Goal: Task Accomplishment & Management: Use online tool/utility

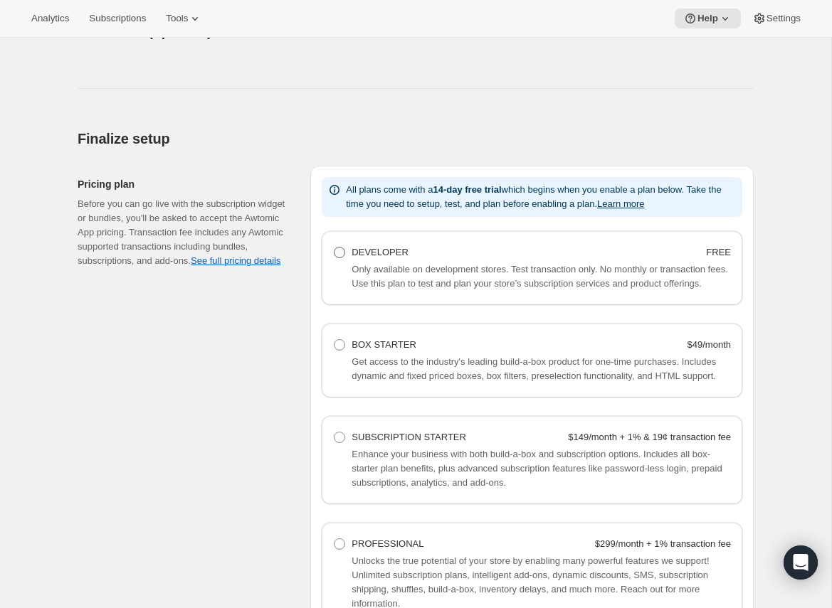
scroll to position [788, 0]
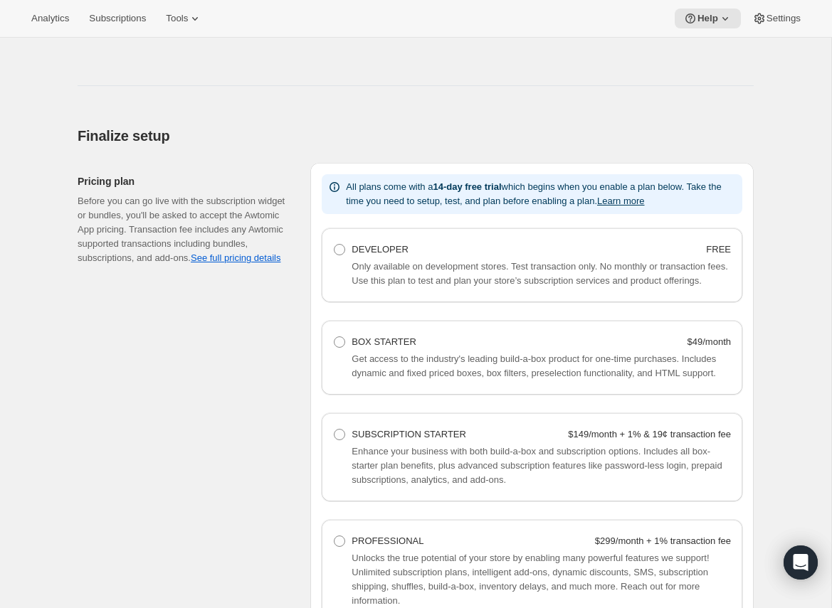
drag, startPoint x: 342, startPoint y: 250, endPoint x: 309, endPoint y: 245, distance: 33.2
click at [341, 251] on span at bounding box center [339, 249] width 11 height 11
click at [334, 245] on Developer "DEVELOPER FREE" at bounding box center [334, 244] width 1 height 1
radio Developer "true"
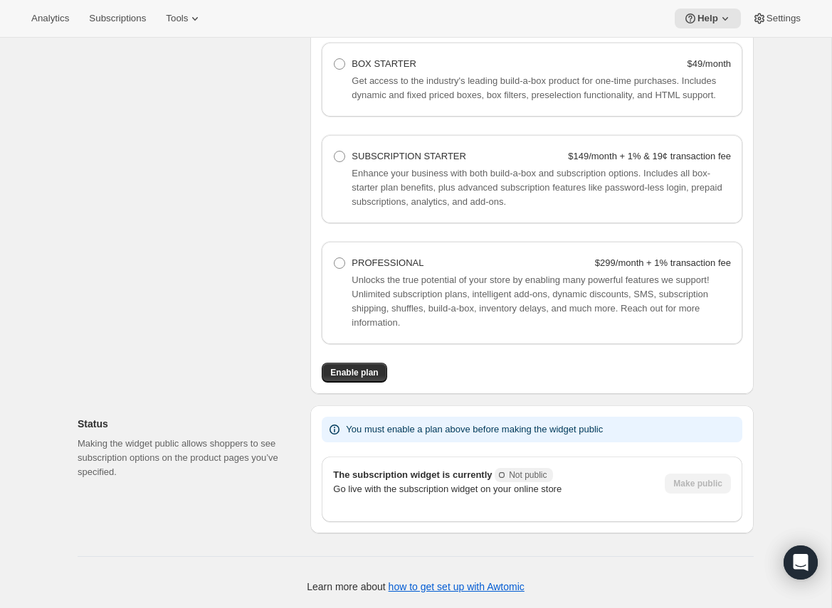
scroll to position [1099, 0]
click at [356, 380] on button "Enable plan" at bounding box center [354, 373] width 65 height 20
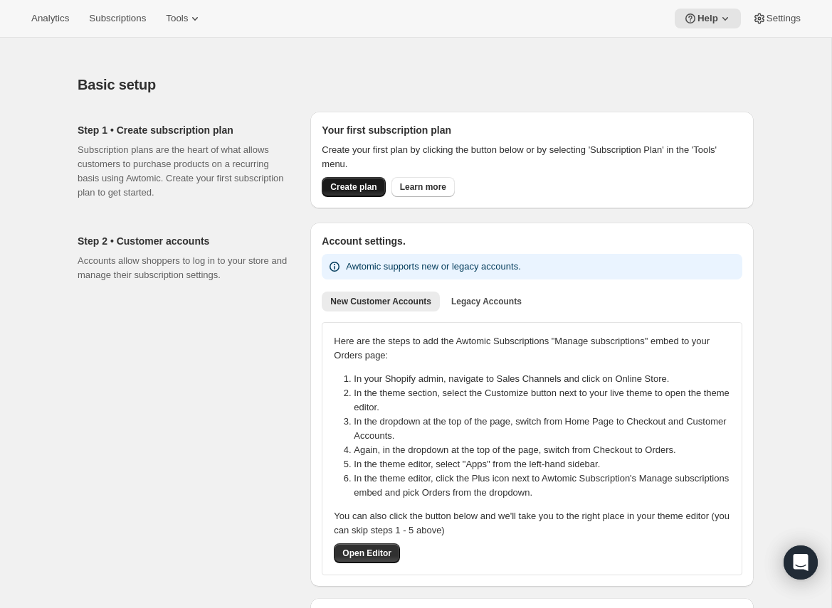
click at [340, 190] on span "Create plan" at bounding box center [353, 186] width 46 height 11
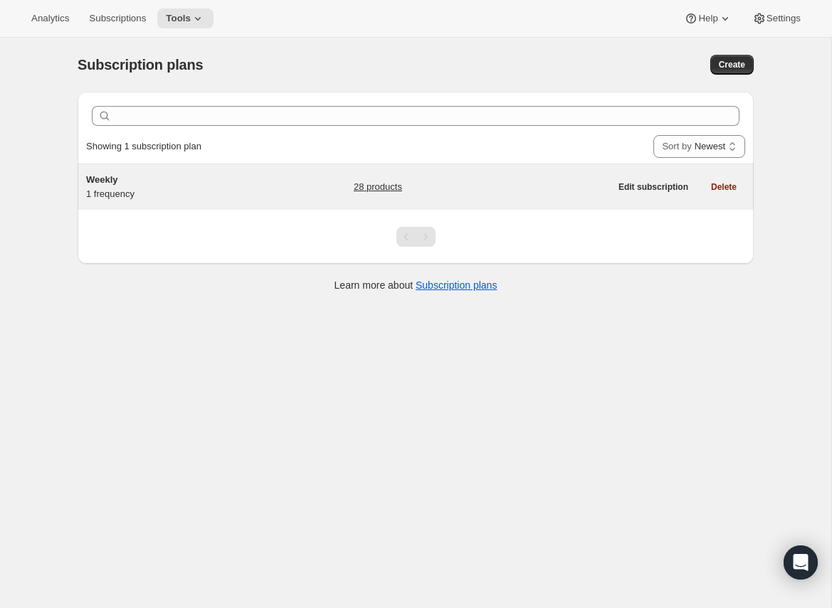
click at [168, 194] on div "Weekly 1 frequency" at bounding box center [175, 187] width 178 height 28
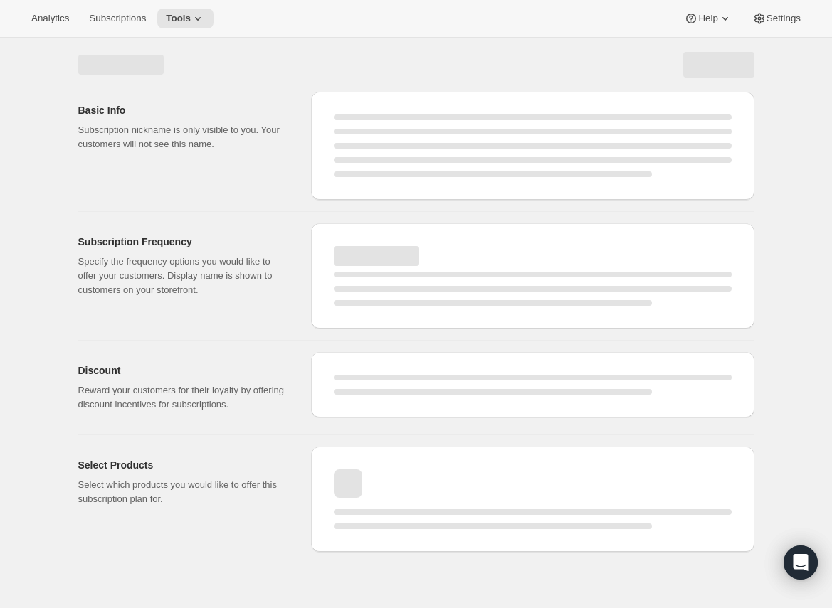
select select "WEEK"
select select "MONTH"
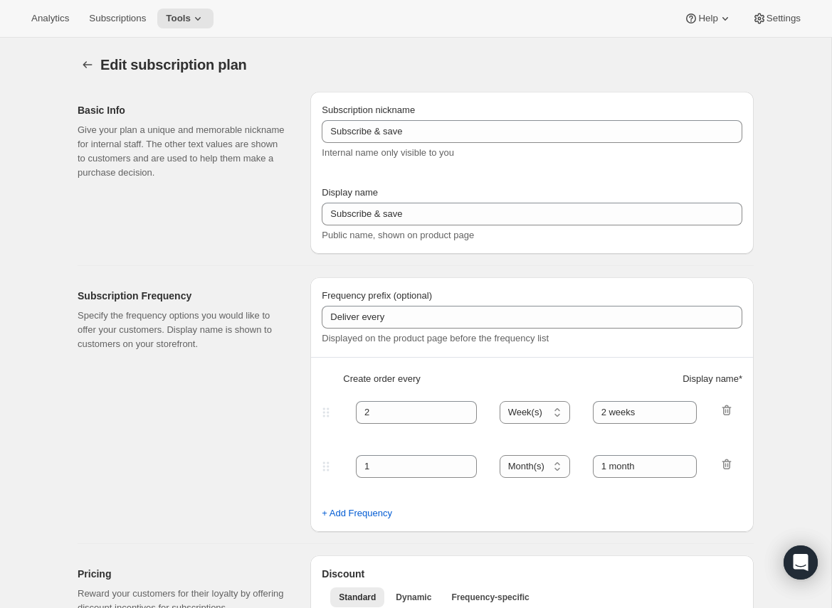
type input "Weekly"
type input "1"
type input "week"
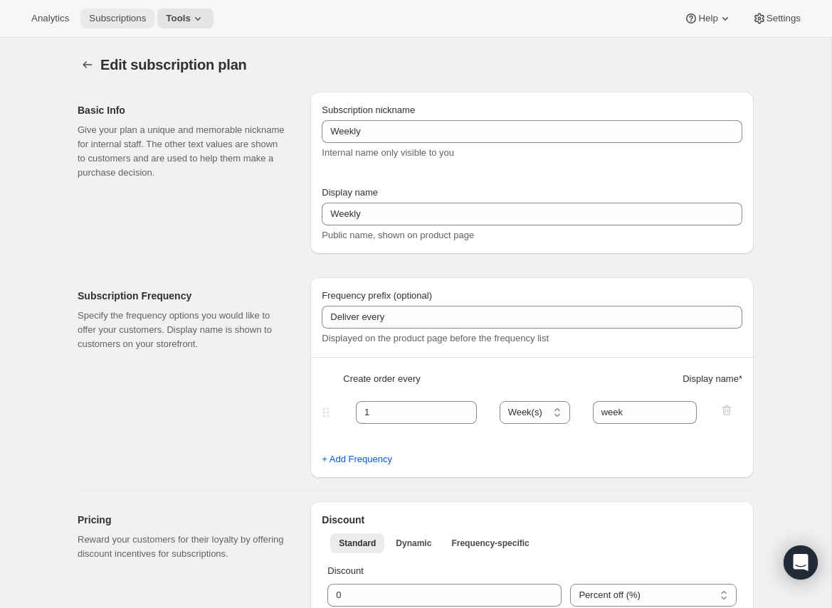
click at [134, 24] on button "Subscriptions" at bounding box center [117, 19] width 74 height 20
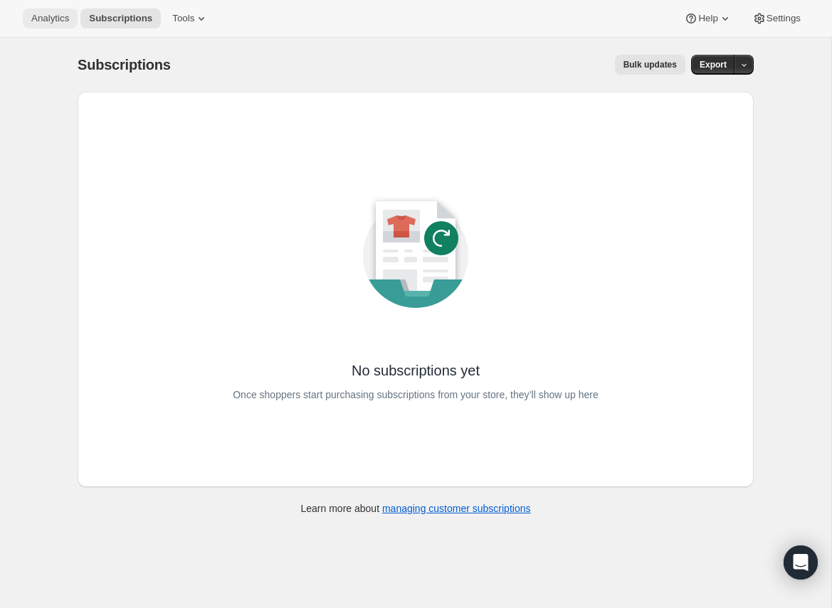
click at [33, 18] on span "Analytics" at bounding box center [50, 18] width 38 height 11
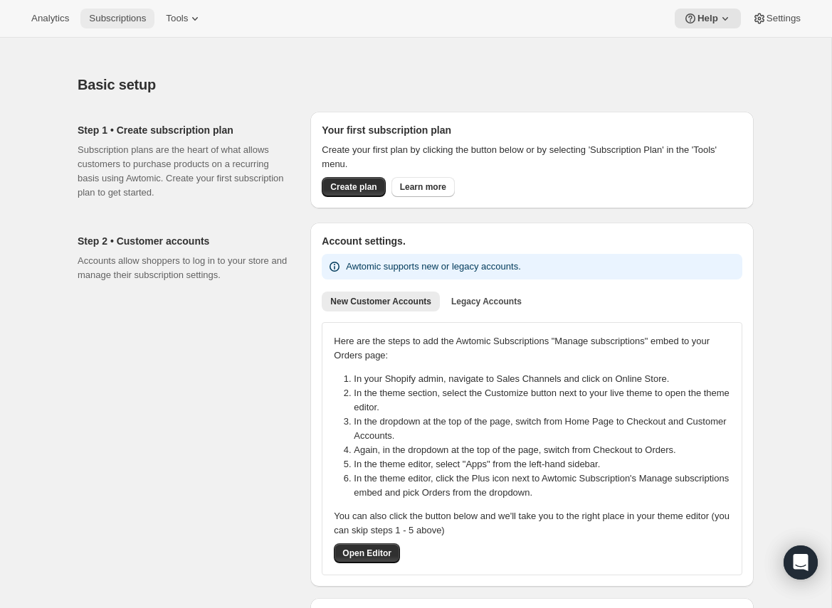
click at [127, 21] on span "Subscriptions" at bounding box center [117, 18] width 57 height 11
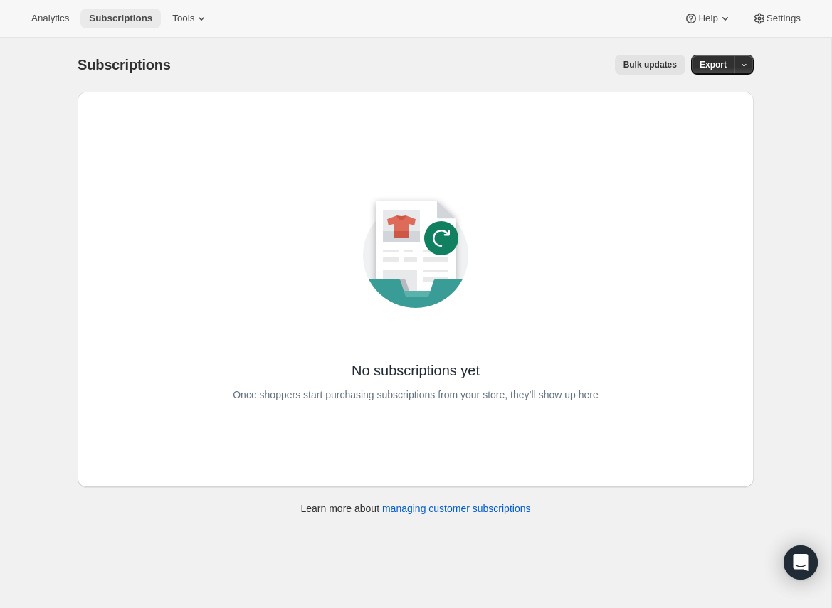
drag, startPoint x: 52, startPoint y: 9, endPoint x: 94, endPoint y: 26, distance: 45.3
click at [51, 9] on button "Analytics" at bounding box center [50, 19] width 55 height 20
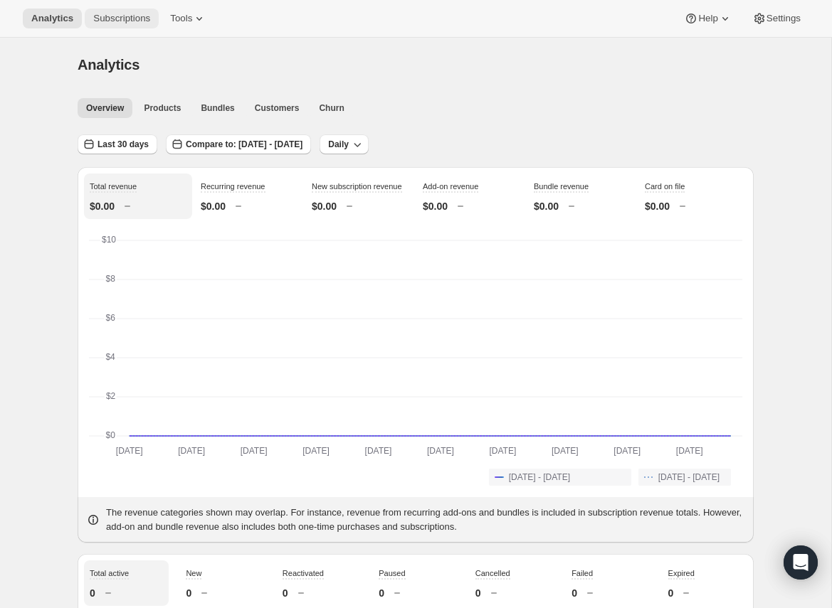
click at [117, 17] on span "Subscriptions" at bounding box center [121, 18] width 57 height 11
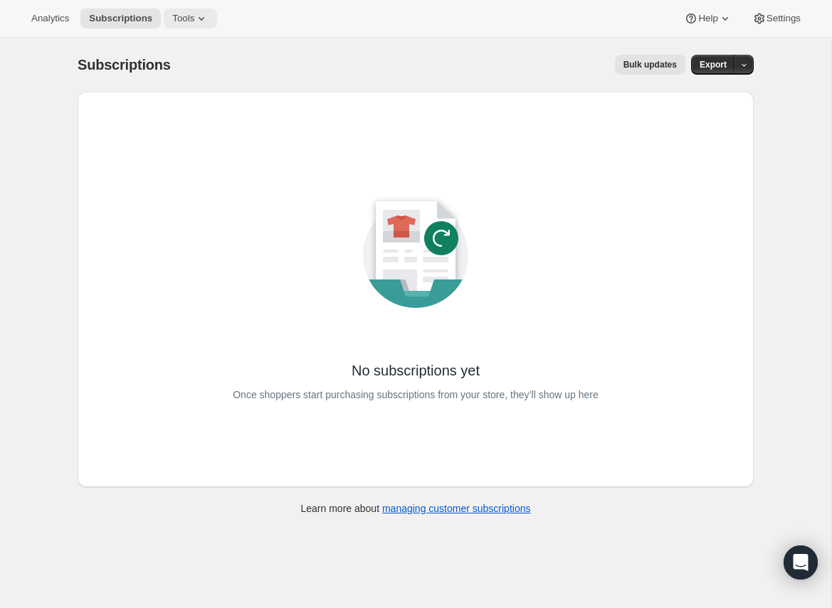
click at [184, 24] on button "Tools" at bounding box center [190, 19] width 53 height 20
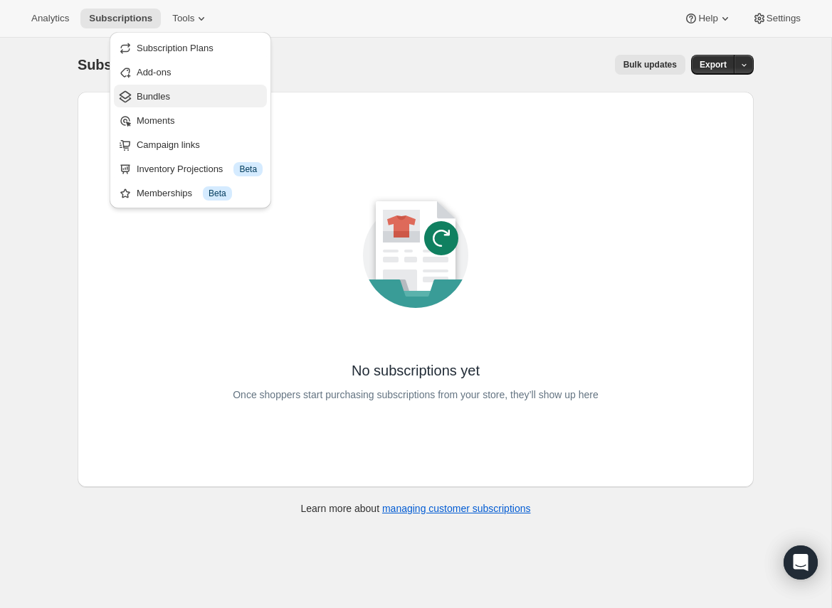
click at [158, 95] on span "Bundles" at bounding box center [153, 96] width 33 height 11
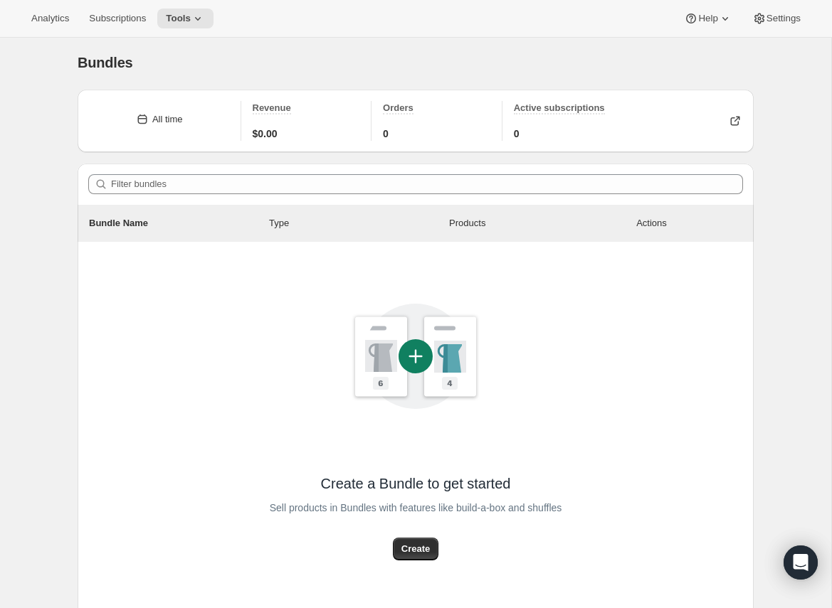
scroll to position [4, 0]
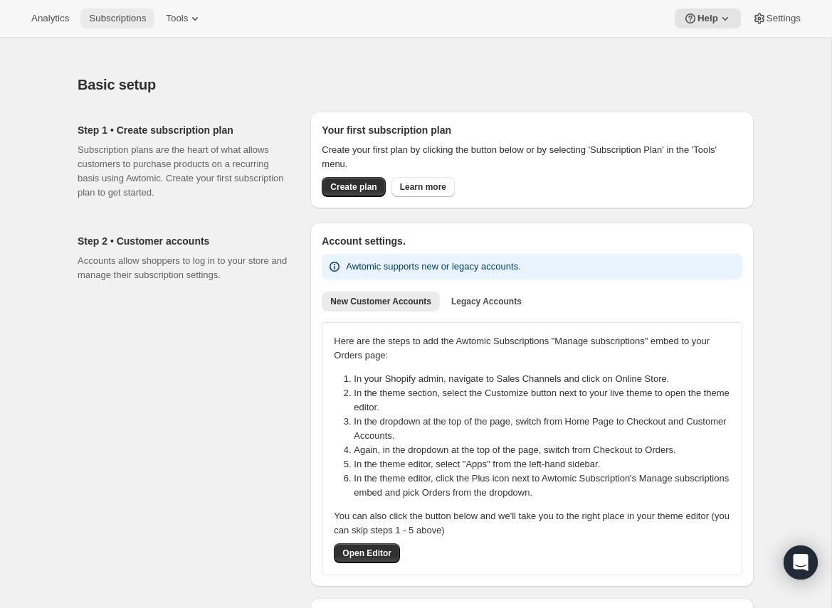
click at [121, 18] on span "Subscriptions" at bounding box center [117, 18] width 57 height 11
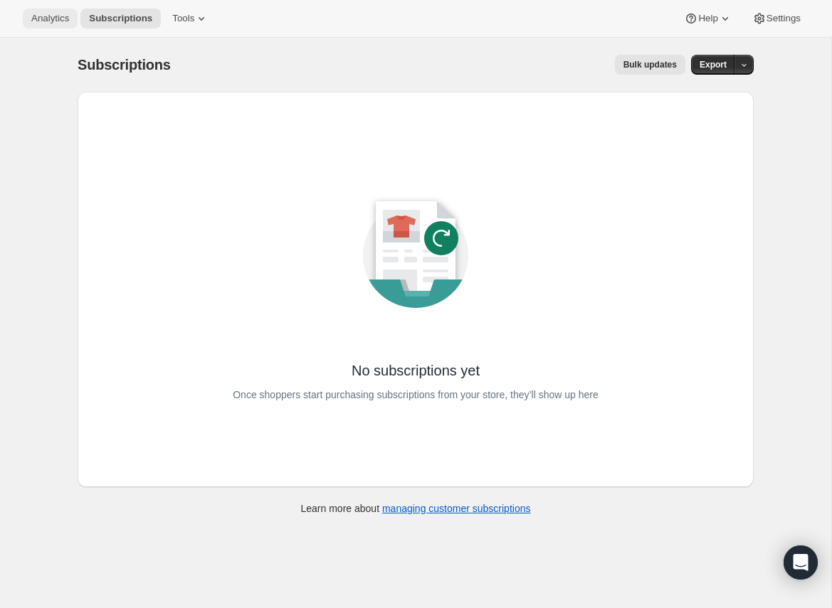
click at [28, 18] on button "Analytics" at bounding box center [50, 19] width 55 height 20
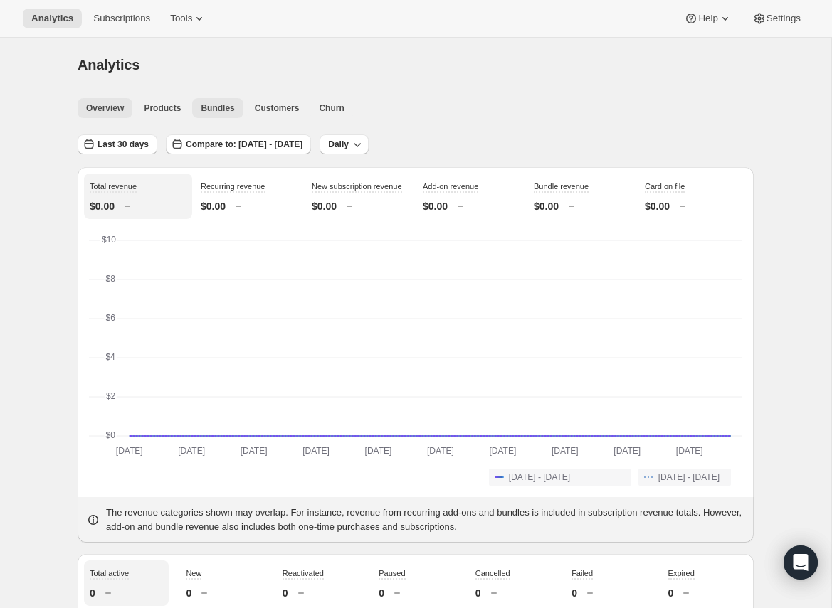
click at [223, 112] on span "Bundles" at bounding box center [217, 107] width 33 height 11
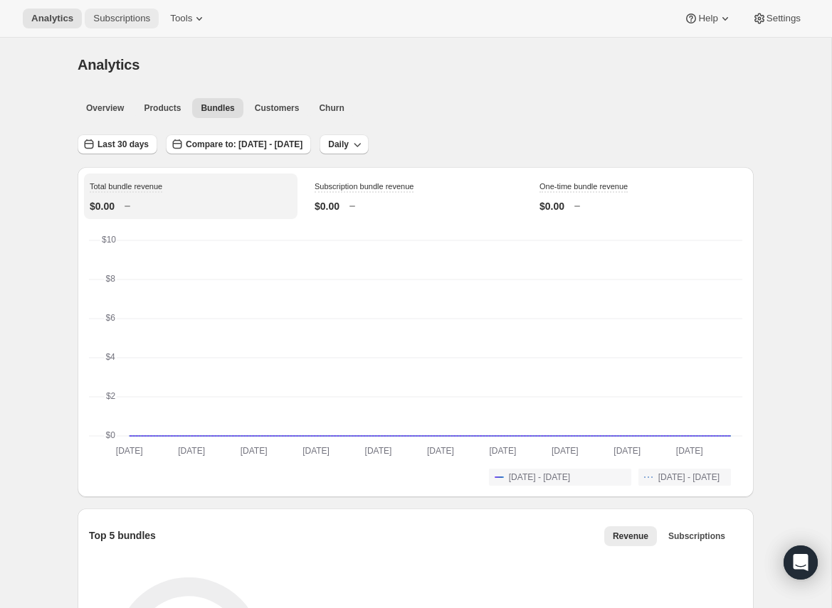
click at [132, 25] on button "Subscriptions" at bounding box center [122, 19] width 74 height 20
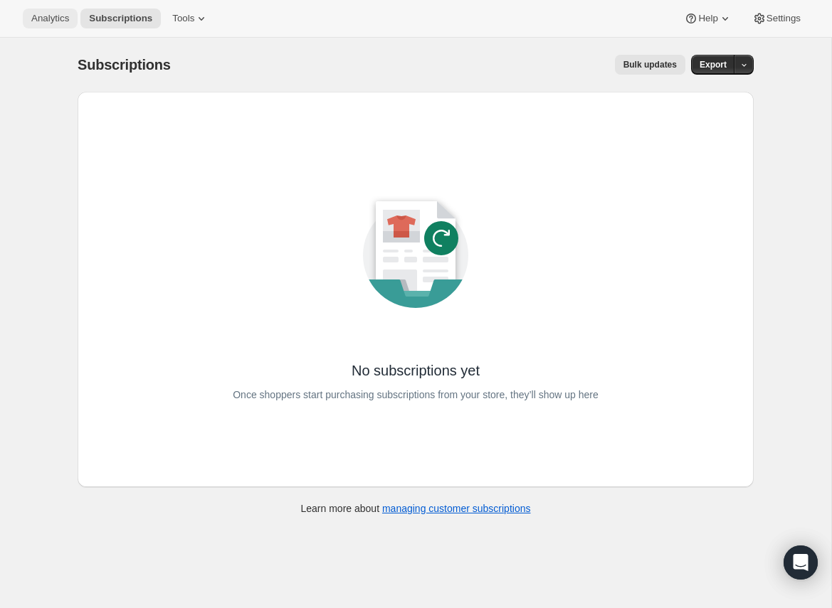
click at [60, 22] on span "Analytics" at bounding box center [50, 18] width 38 height 11
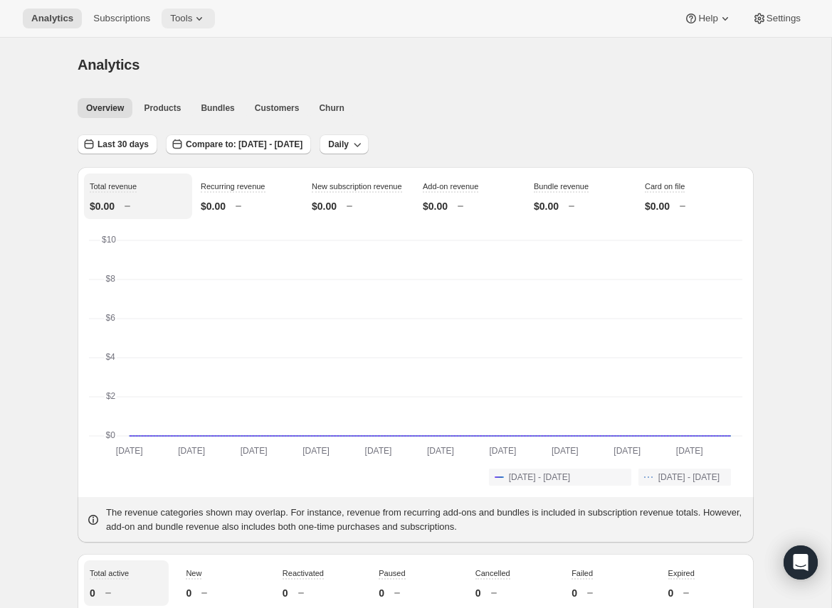
click at [194, 27] on button "Tools" at bounding box center [188, 19] width 53 height 20
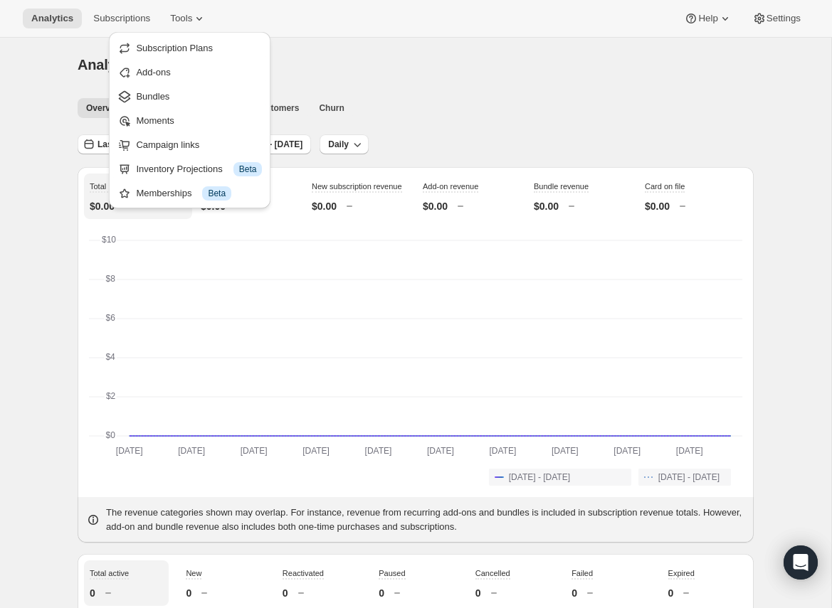
click at [176, 50] on span "Subscription Plans" at bounding box center [174, 48] width 77 height 11
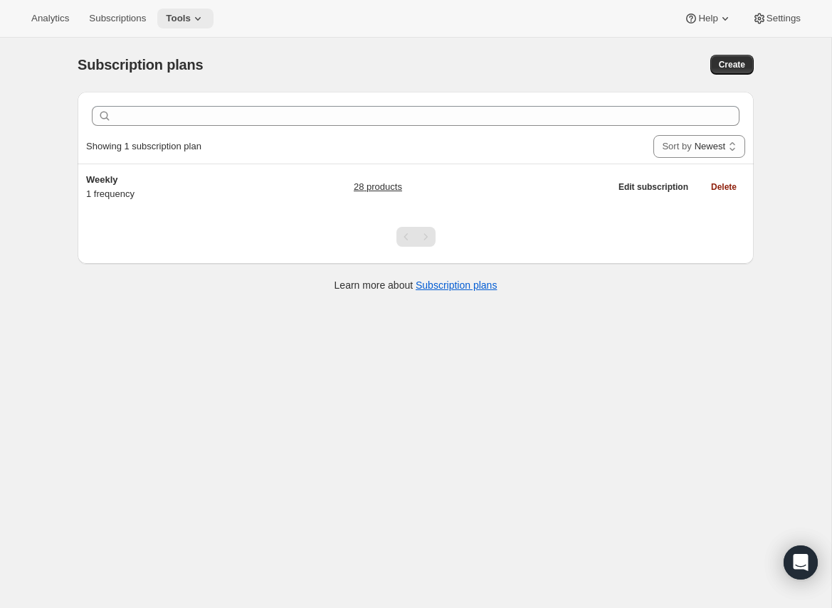
click at [191, 17] on span "Tools" at bounding box center [178, 18] width 25 height 11
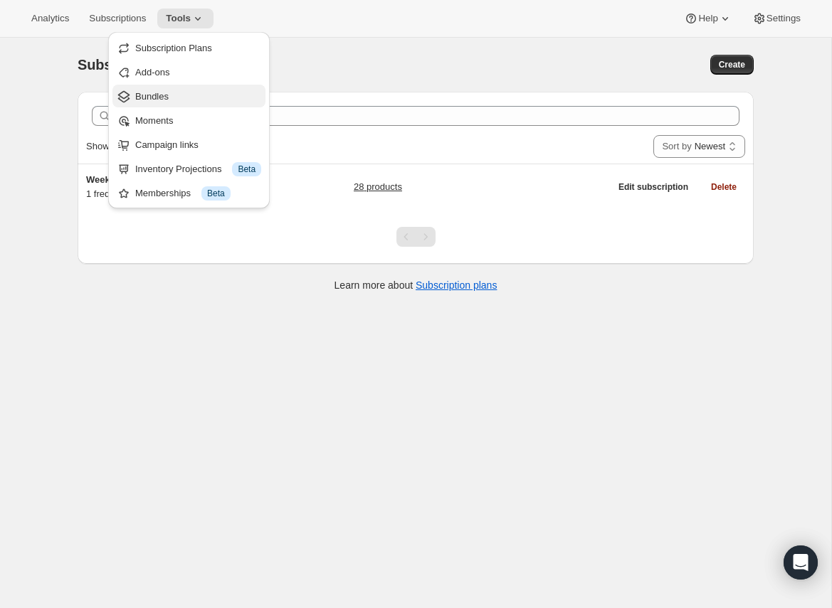
click at [162, 99] on span "Bundles" at bounding box center [151, 96] width 33 height 11
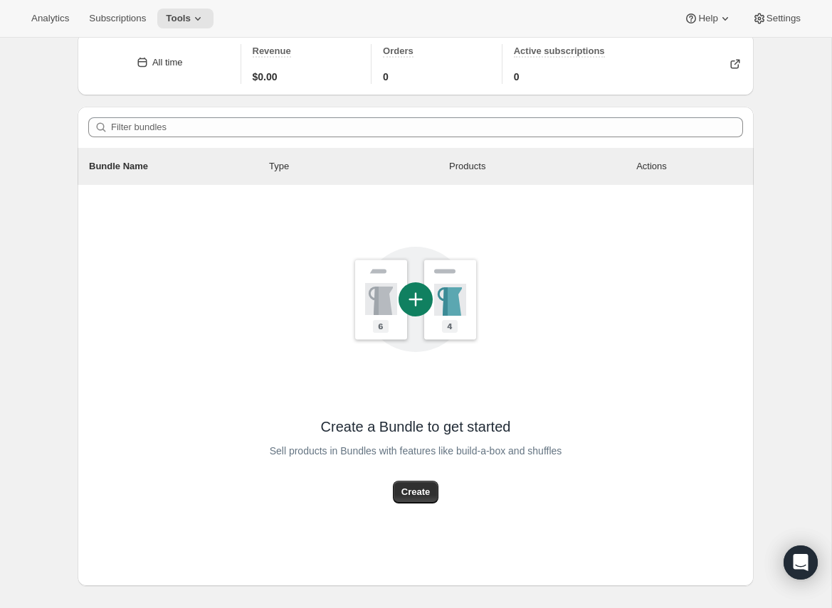
scroll to position [75, 0]
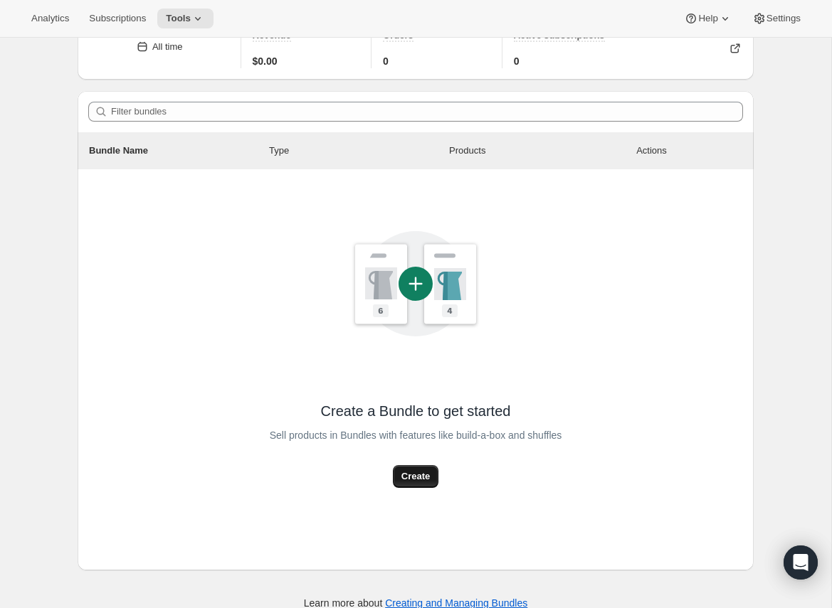
click at [416, 477] on span "Create" at bounding box center [415, 477] width 28 height 14
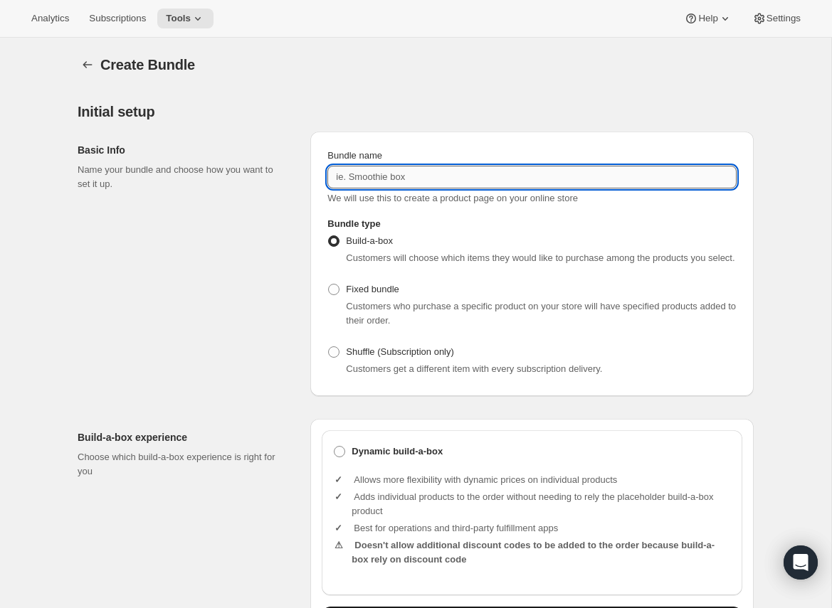
click at [391, 177] on input "Bundle name" at bounding box center [531, 177] width 409 height 23
type input "t"
type input "Test Bundle"
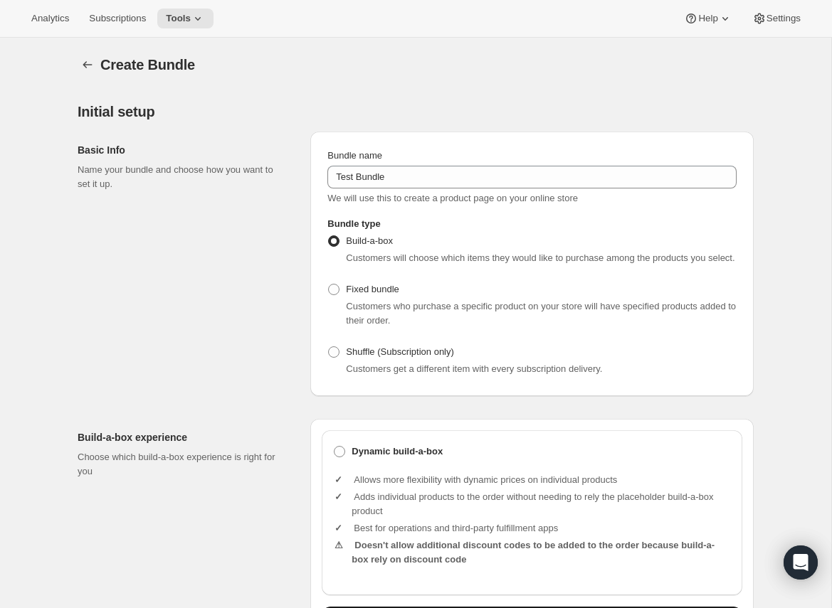
click at [450, 120] on div "Basic Info Name your bundle and choose how you want to set it up. Bundle name T…" at bounding box center [416, 258] width 676 height 276
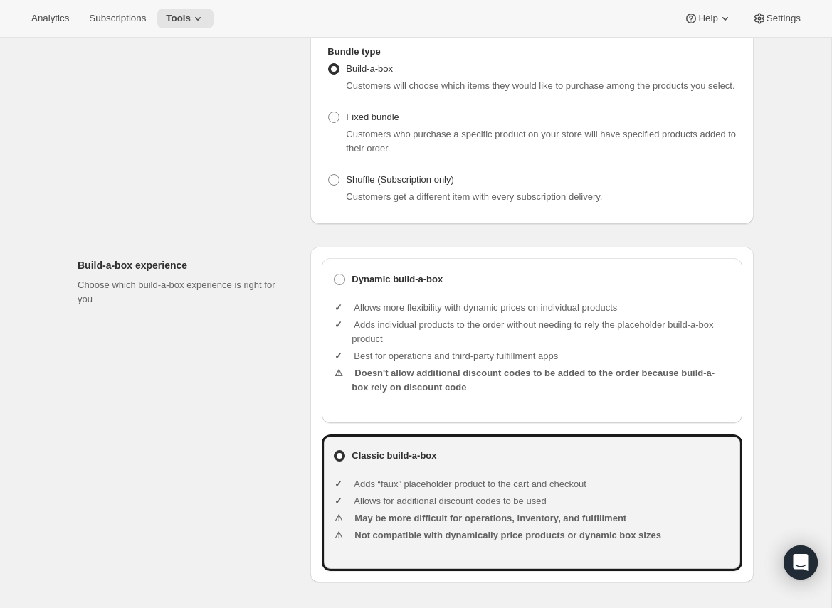
scroll to position [178, 0]
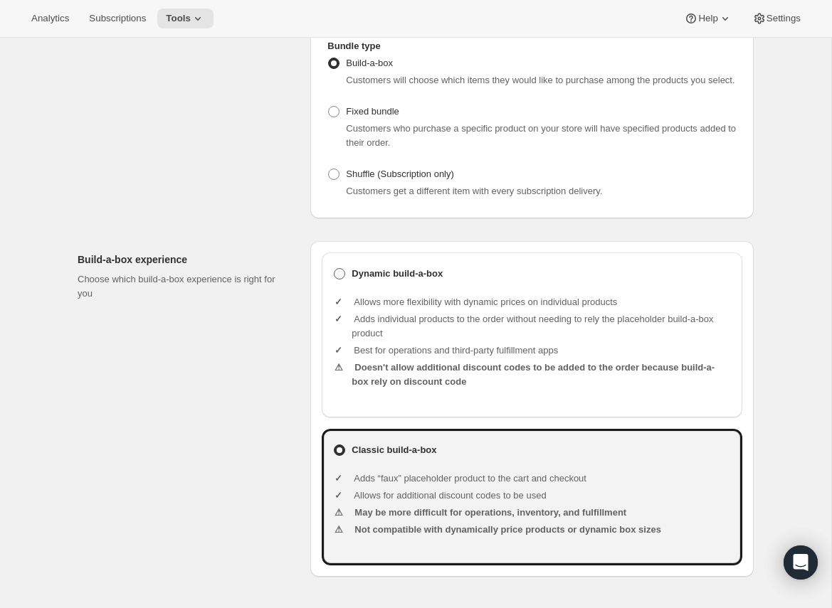
drag, startPoint x: 342, startPoint y: 292, endPoint x: 238, endPoint y: 302, distance: 103.6
click at [341, 280] on span at bounding box center [339, 273] width 11 height 11
click at [334, 269] on input "Dynamic build-a-box" at bounding box center [334, 268] width 1 height 1
radio input "true"
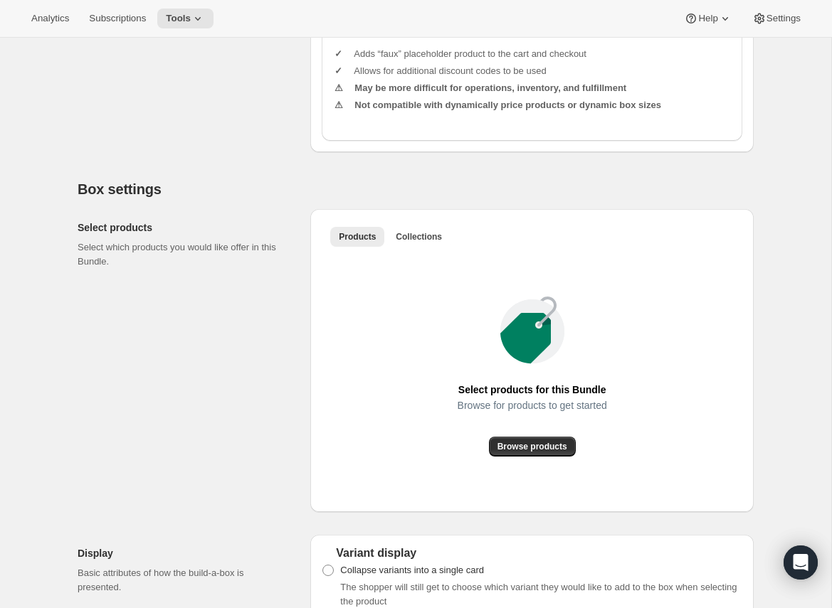
scroll to position [602, 0]
click at [422, 243] on span "Collections" at bounding box center [419, 237] width 46 height 11
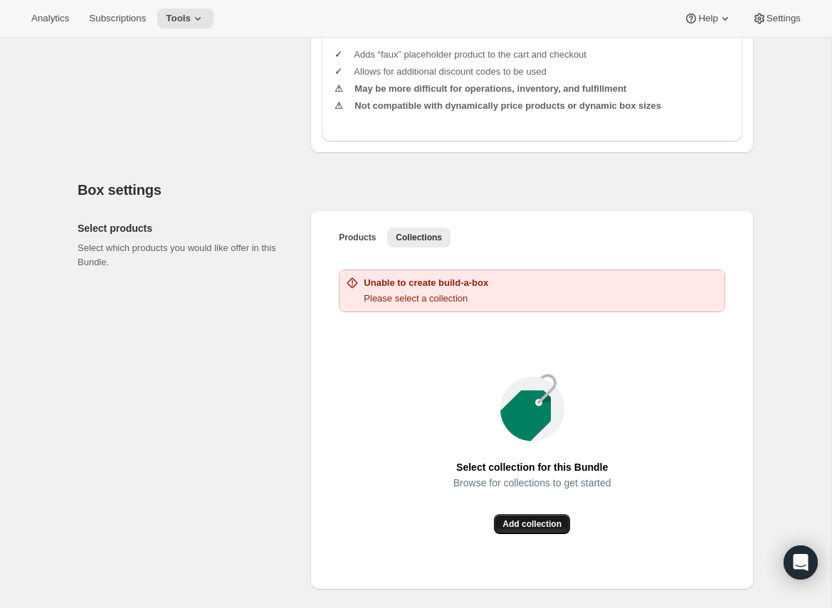
click at [527, 530] on span "Add collection" at bounding box center [531, 524] width 59 height 11
click at [361, 243] on span "Products" at bounding box center [357, 237] width 37 height 11
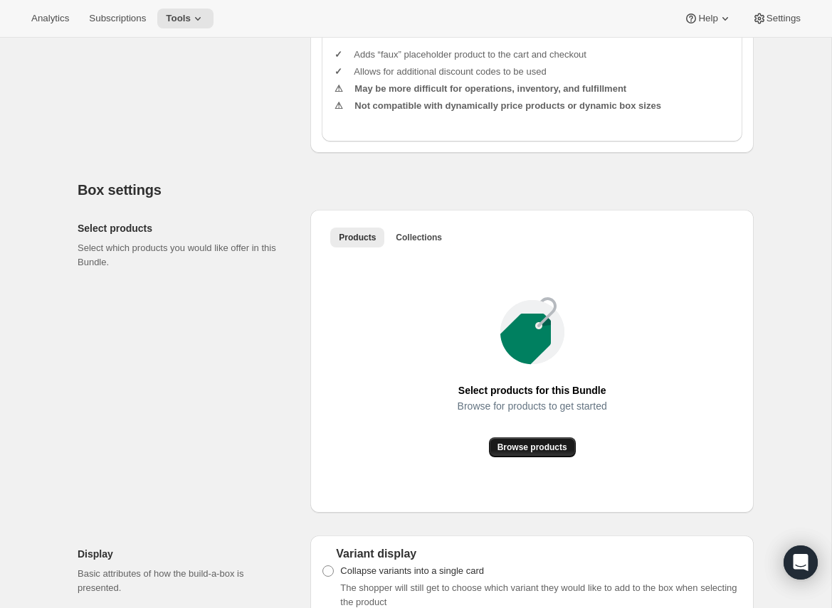
click at [522, 453] on span "Browse products" at bounding box center [532, 447] width 70 height 11
click at [427, 243] on span "Collections" at bounding box center [419, 237] width 46 height 11
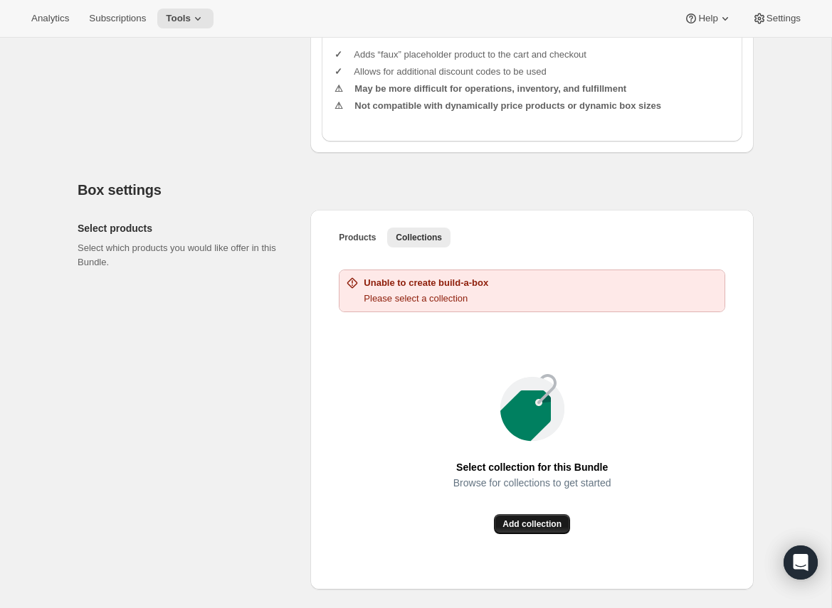
click at [543, 530] on span "Add collection" at bounding box center [531, 524] width 59 height 11
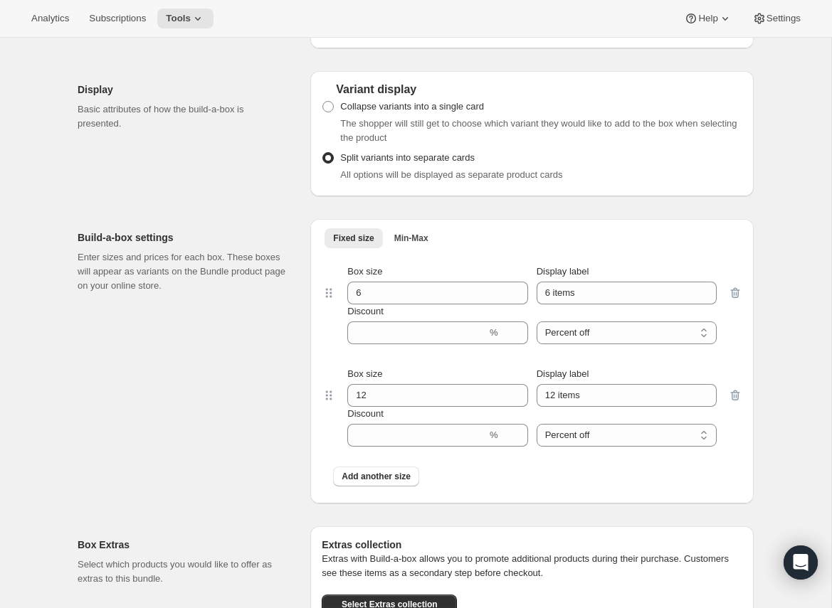
scroll to position [921, 0]
click at [418, 243] on span "Min-Max" at bounding box center [411, 236] width 34 height 11
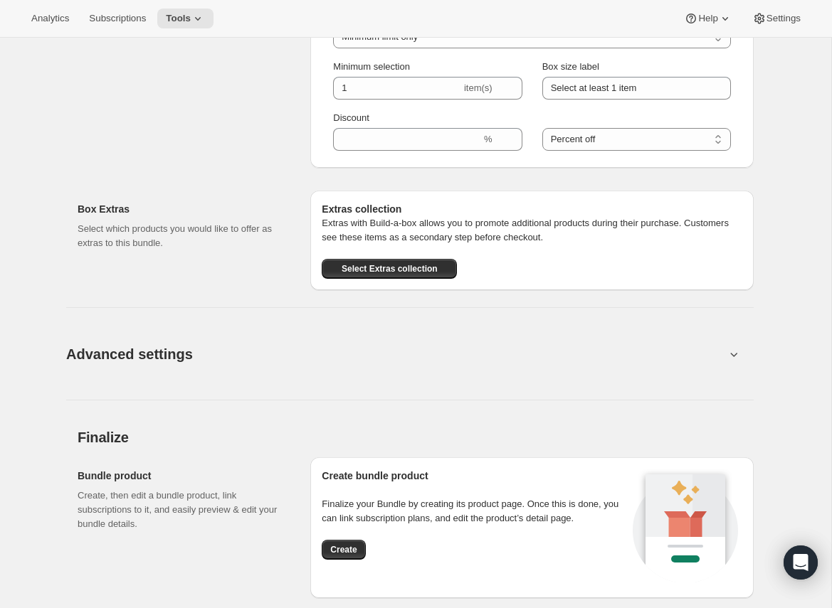
scroll to position [1181, 0]
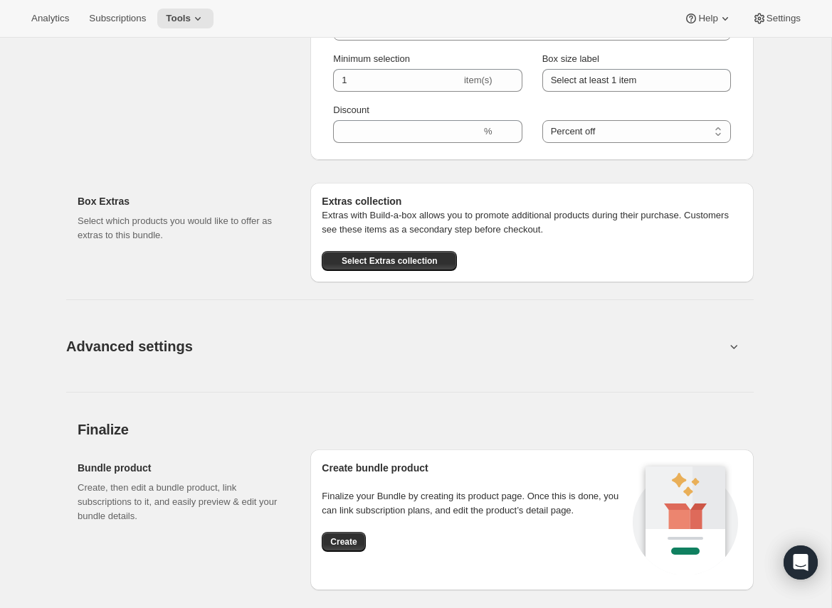
click at [169, 358] on span "Advanced settings" at bounding box center [129, 346] width 127 height 23
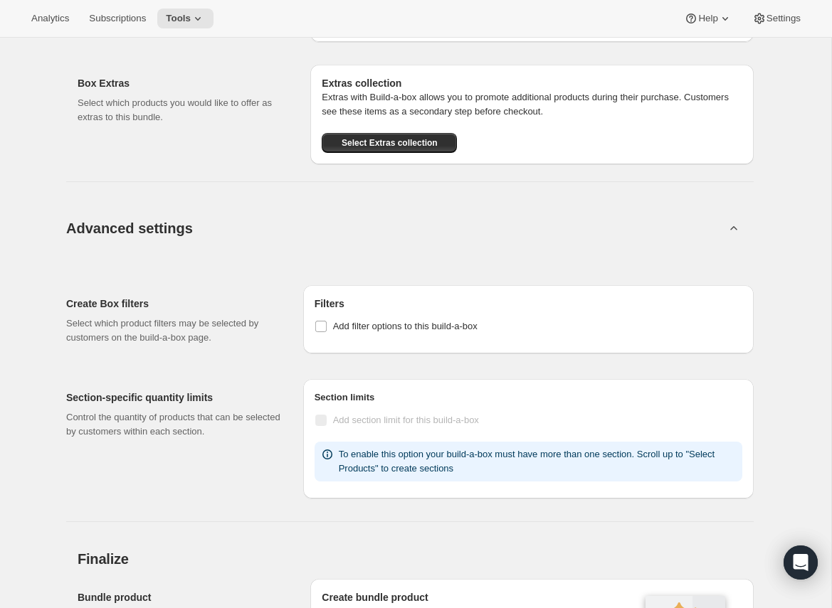
scroll to position [1319, 0]
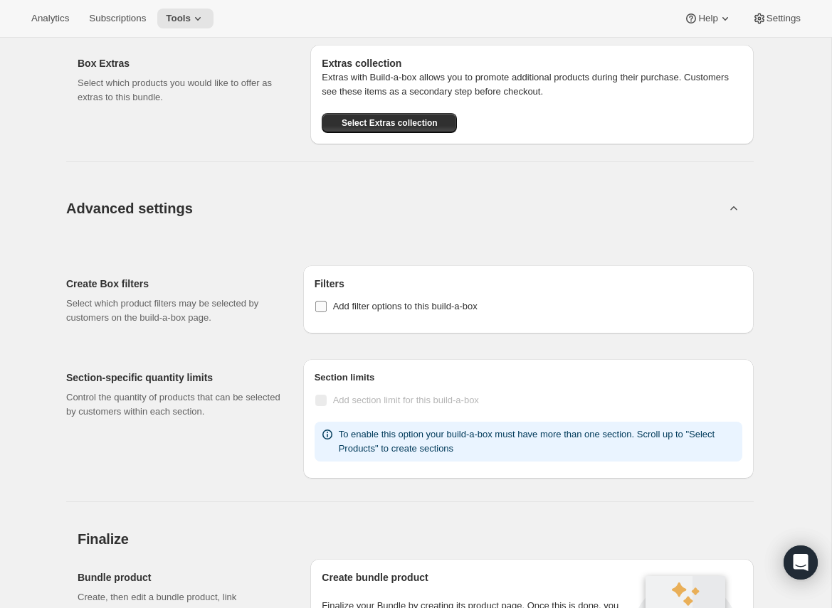
click at [321, 312] on input "Add filter options to this build-a-box" at bounding box center [320, 306] width 11 height 11
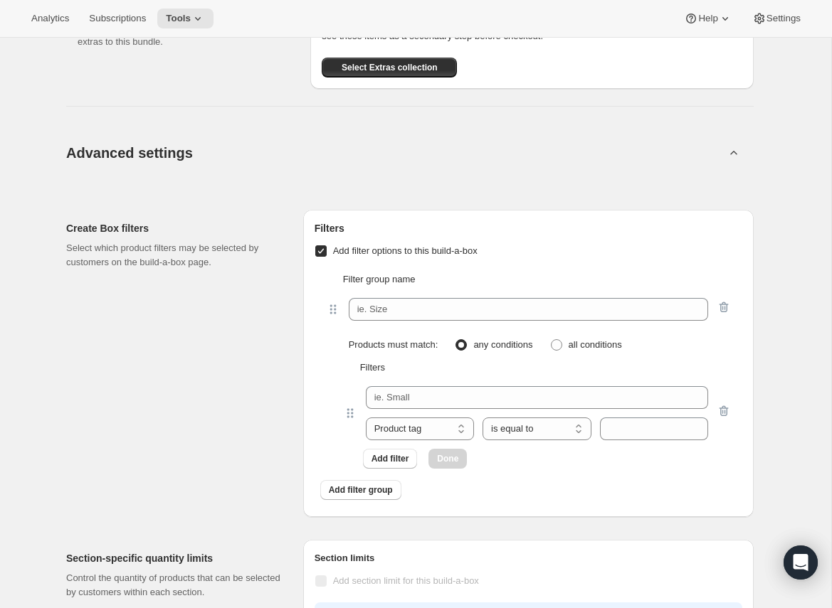
scroll to position [1372, 0]
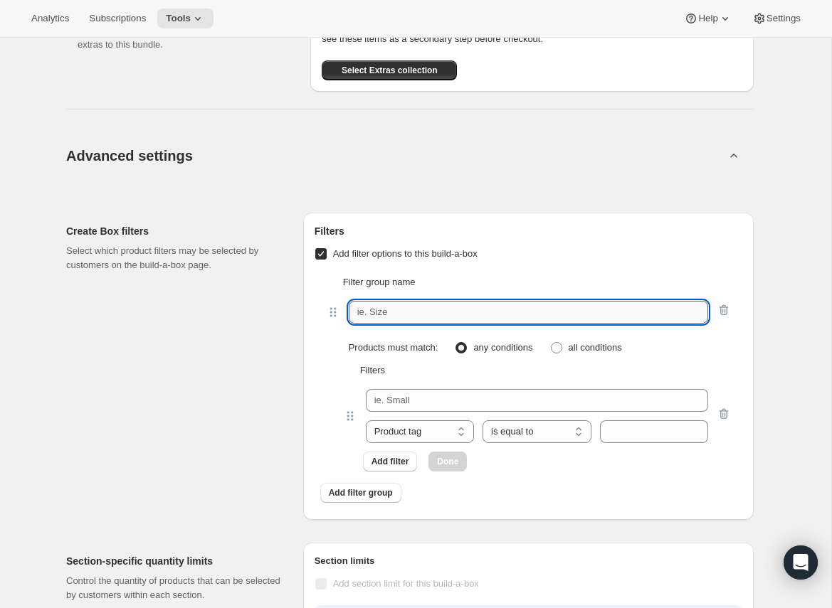
click at [388, 324] on input "text" at bounding box center [528, 312] width 359 height 23
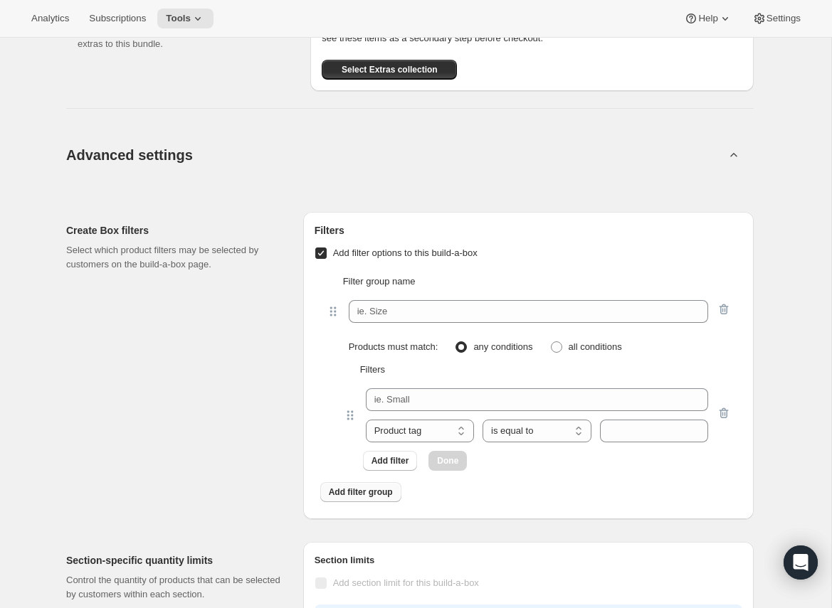
click at [373, 498] on span "Add filter group" at bounding box center [361, 492] width 64 height 11
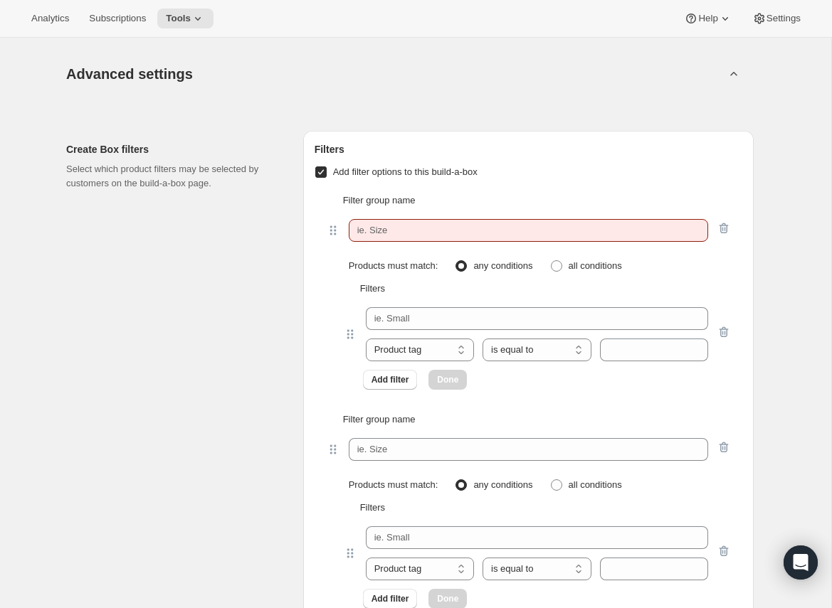
scroll to position [1417, 0]
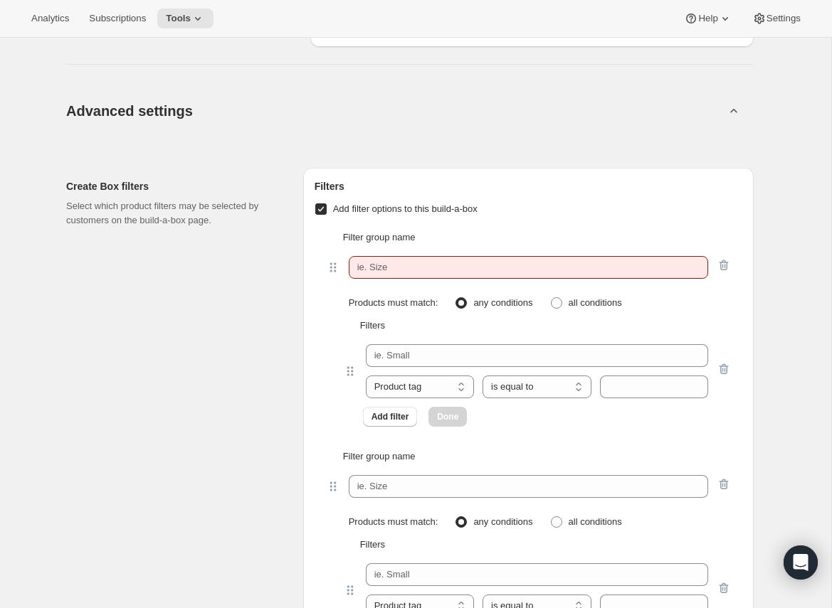
click at [322, 215] on input "Add filter options to this build-a-box" at bounding box center [320, 208] width 11 height 11
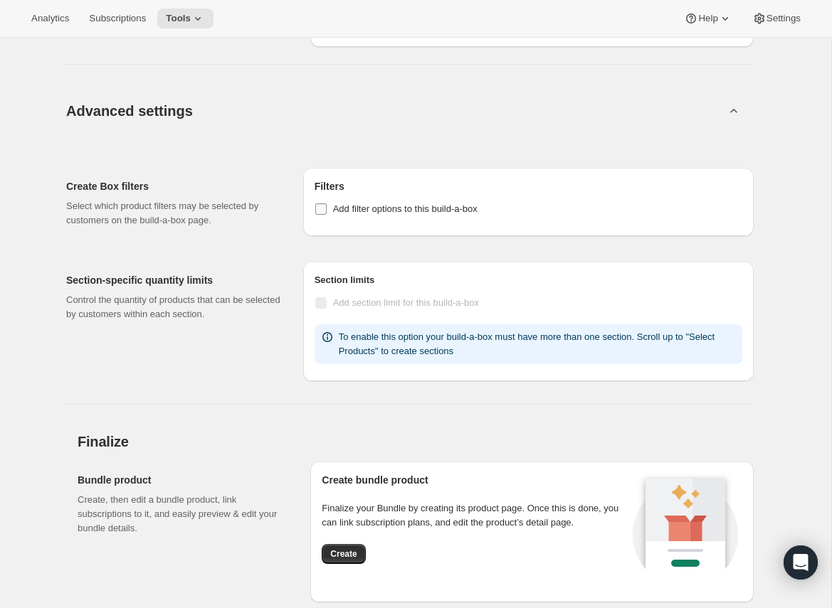
click at [322, 215] on input "Add filter options to this build-a-box" at bounding box center [320, 208] width 11 height 11
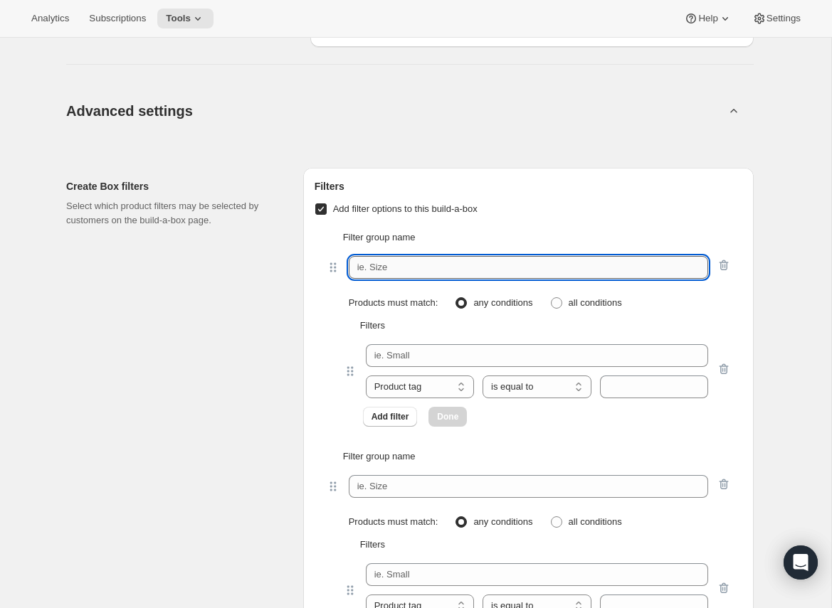
click at [394, 279] on input "text" at bounding box center [528, 267] width 359 height 23
click at [407, 279] on input "text" at bounding box center [528, 267] width 359 height 23
drag, startPoint x: 319, startPoint y: 220, endPoint x: 327, endPoint y: 222, distance: 7.4
click at [319, 215] on input "Add filter options to this build-a-box" at bounding box center [320, 208] width 11 height 11
checkbox input "false"
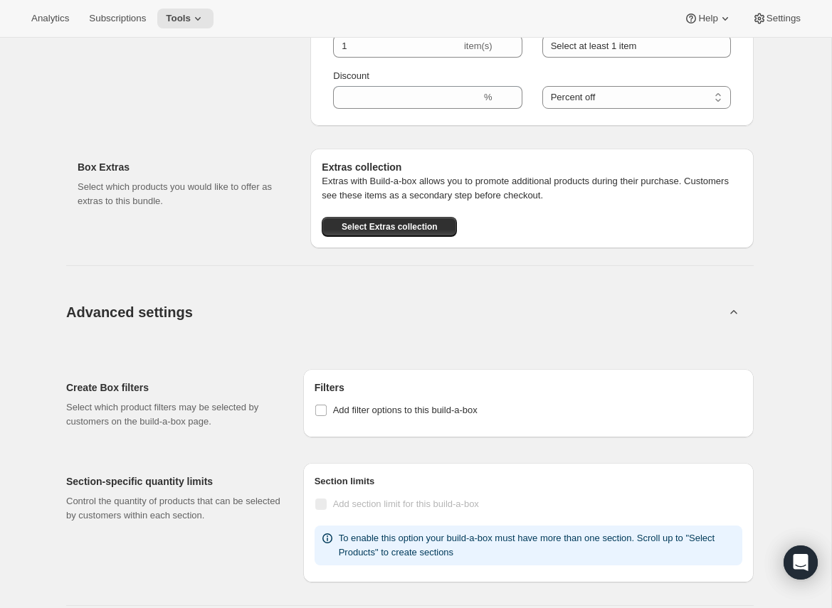
scroll to position [908, 0]
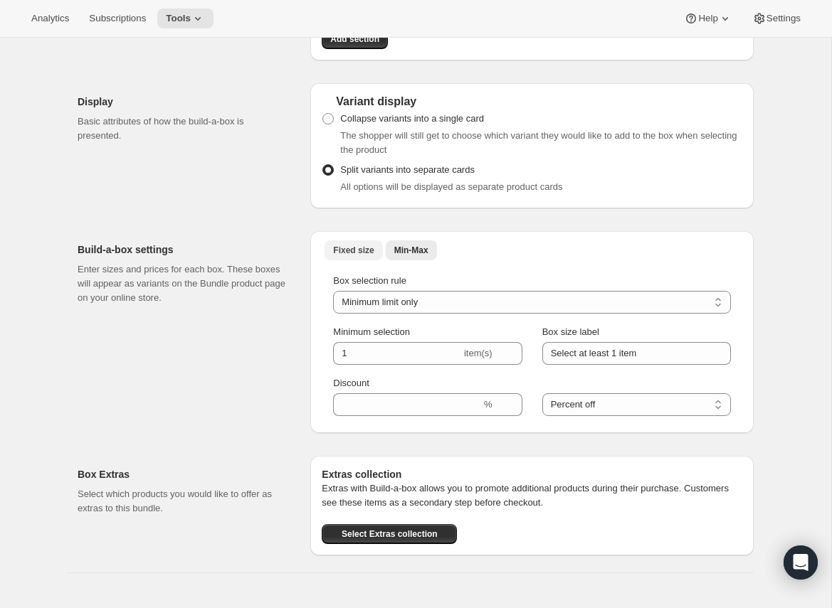
click at [352, 256] on span "Fixed size" at bounding box center [353, 250] width 41 height 11
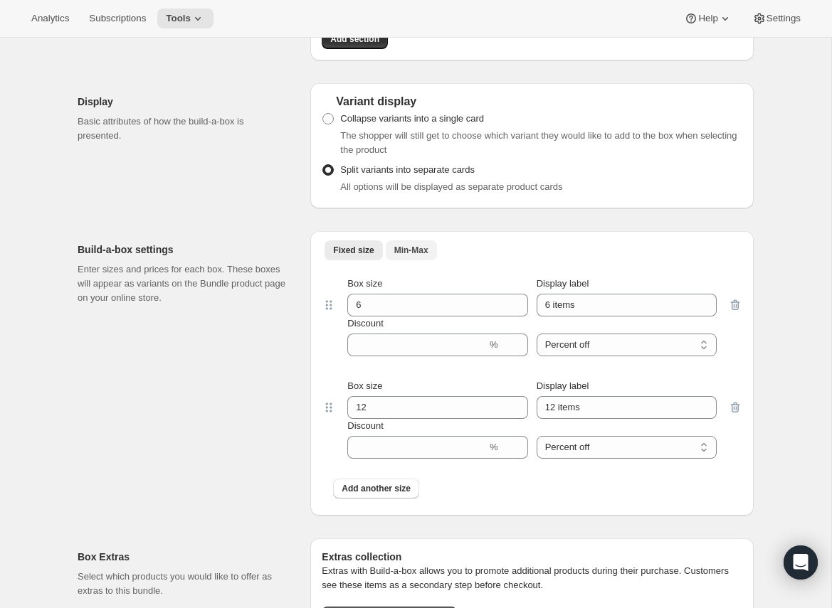
click at [412, 256] on span "Min-Max" at bounding box center [411, 250] width 34 height 11
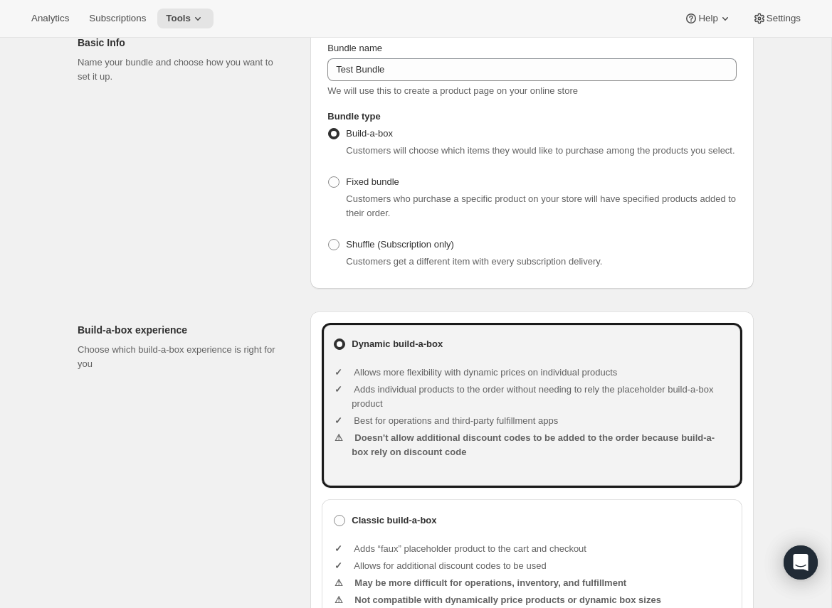
scroll to position [0, 0]
